Goal: Answer question/provide support: Share knowledge or assist other users

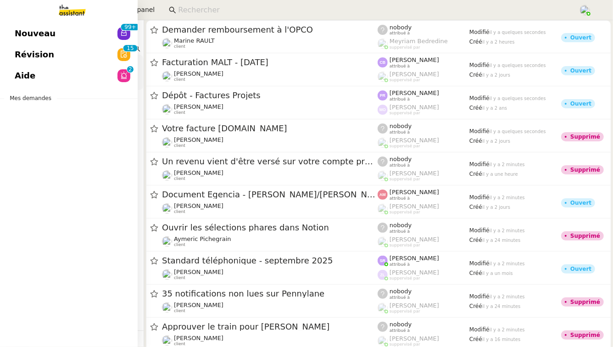
click at [107, 30] on link "Nouveau 99+" at bounding box center [69, 33] width 138 height 21
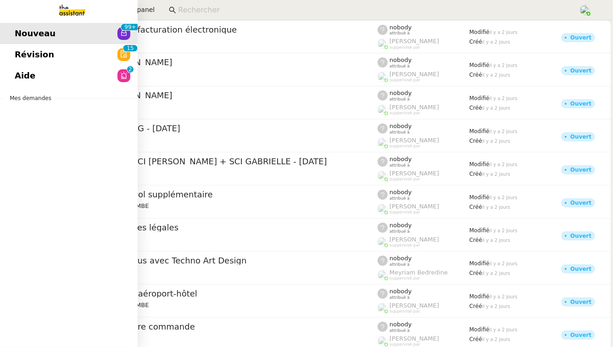
click at [115, 53] on link "Révision 0 1 2 3 4 5 6 7 8 9 0 1 2 3 4 5 6 7 8 9" at bounding box center [69, 54] width 138 height 21
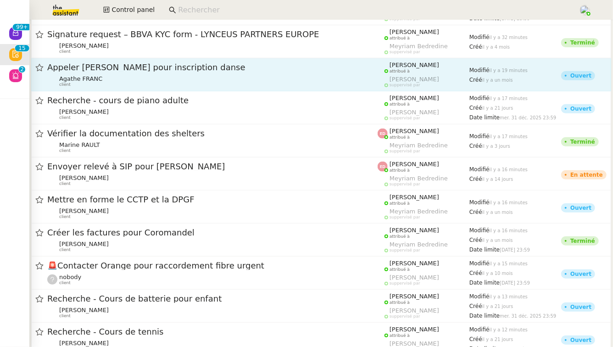
scroll to position [196, 0]
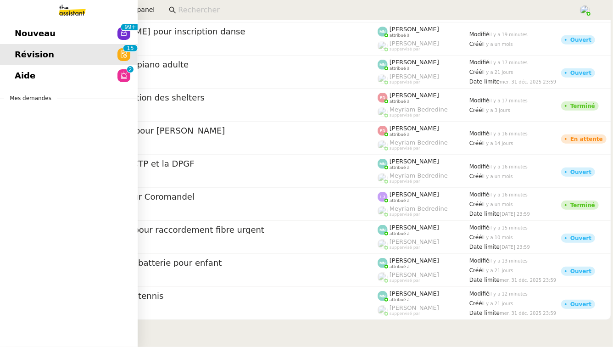
click at [34, 72] on link "Aide 0 1 2 3 4 5 6 7 8 9" at bounding box center [69, 75] width 138 height 21
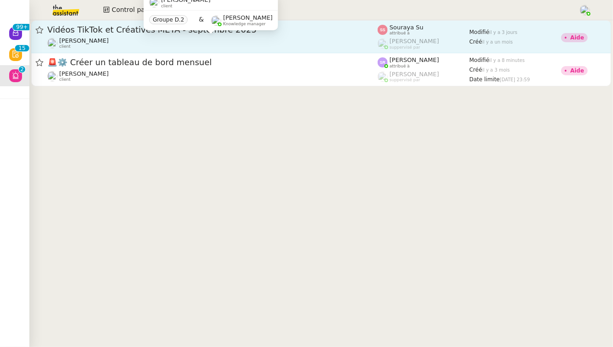
click at [309, 38] on div "[PERSON_NAME] client" at bounding box center [212, 43] width 330 height 12
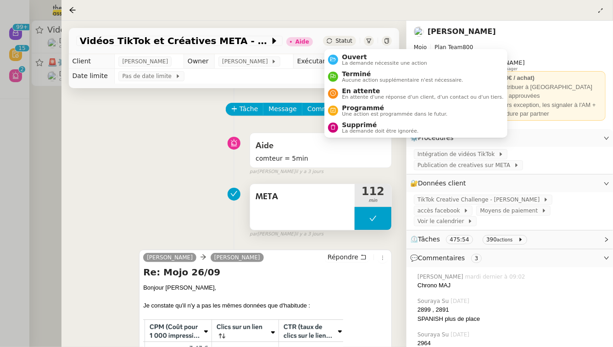
click at [304, 210] on div "META" at bounding box center [302, 207] width 105 height 46
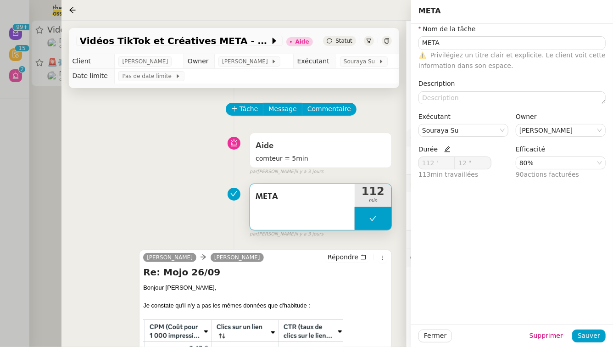
click at [447, 148] on icon at bounding box center [447, 149] width 6 height 6
drag, startPoint x: 438, startPoint y: 163, endPoint x: 385, endPoint y: 163, distance: 53.2
click at [385, 163] on app-ticket "Vidéos TikTok et Créatives META - [DATE] Aide Statut Client [PERSON_NAME] Owner…" at bounding box center [336, 184] width 551 height 326
click at [593, 334] on span "Sauver" at bounding box center [589, 335] width 22 height 11
type input "5 '"
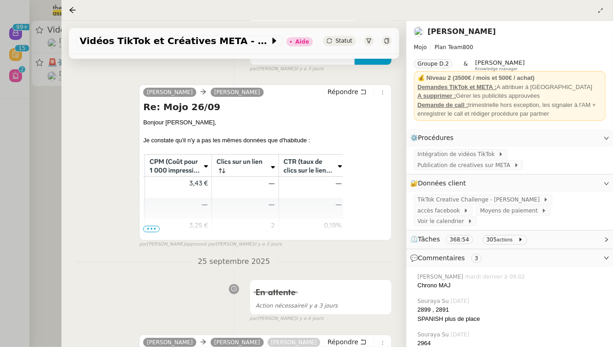
scroll to position [169, 0]
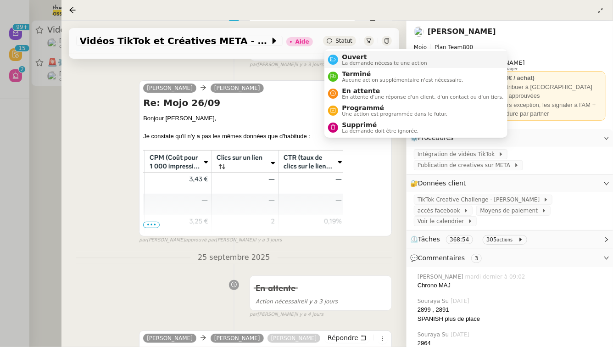
click at [349, 57] on span "Ouvert" at bounding box center [384, 56] width 85 height 7
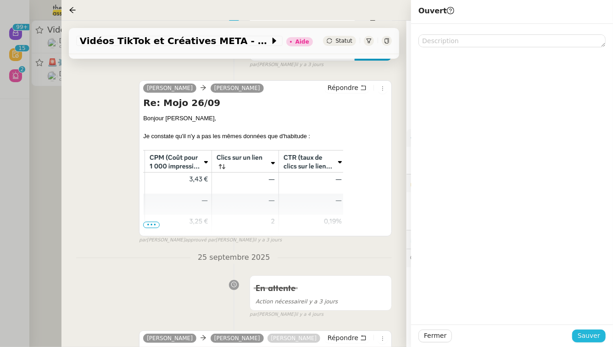
click at [603, 338] on button "Sauver" at bounding box center [588, 335] width 33 height 13
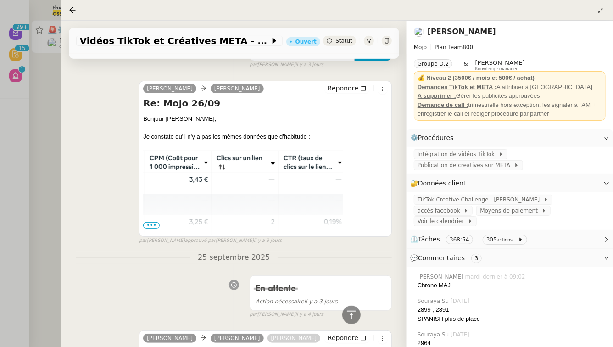
click at [43, 162] on div at bounding box center [306, 173] width 613 height 347
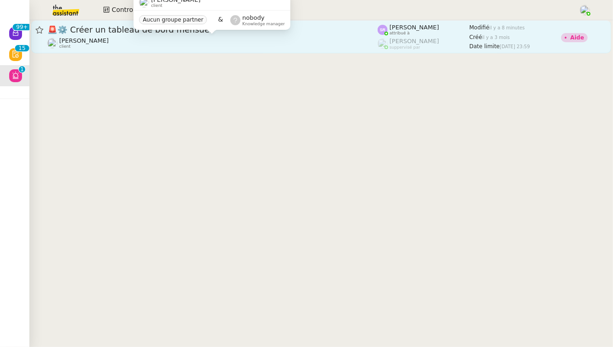
click at [204, 39] on div "[PERSON_NAME] client" at bounding box center [212, 43] width 330 height 12
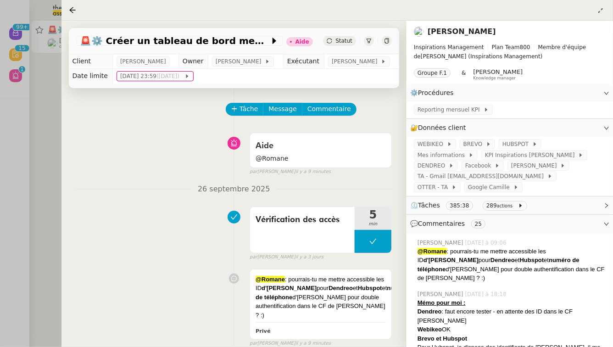
click at [17, 160] on div at bounding box center [306, 173] width 613 height 347
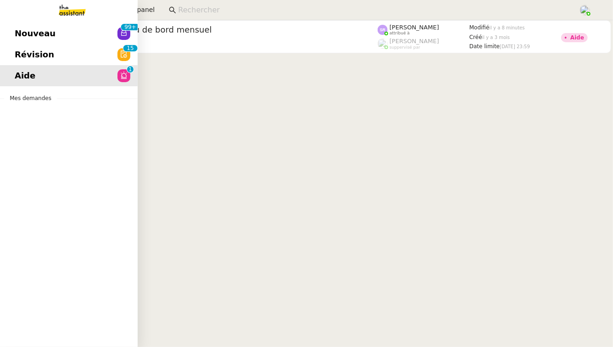
click at [37, 56] on span "Révision" at bounding box center [34, 55] width 39 height 14
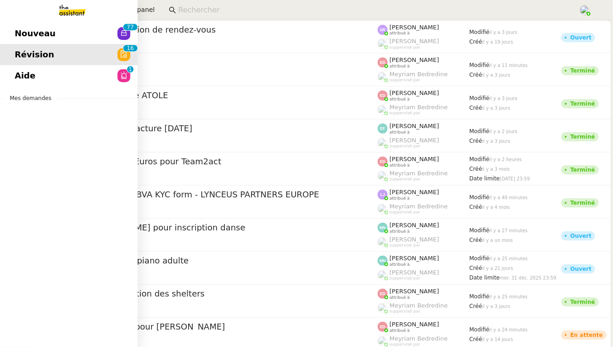
click at [24, 31] on span "Nouveau" at bounding box center [35, 34] width 41 height 14
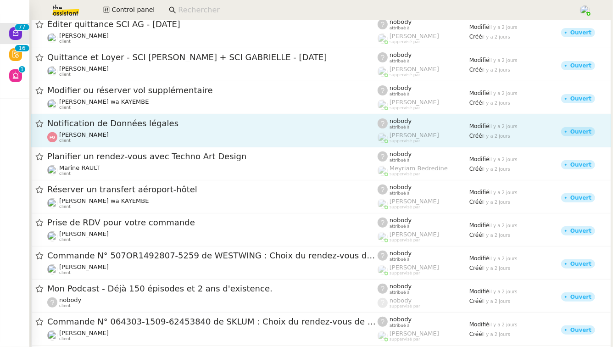
scroll to position [105, 0]
